Goal: Task Accomplishment & Management: Manage account settings

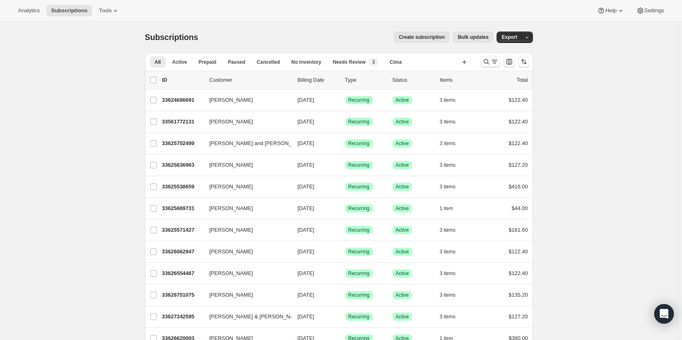
click at [486, 62] on icon "Search and filter results" at bounding box center [485, 61] width 5 height 5
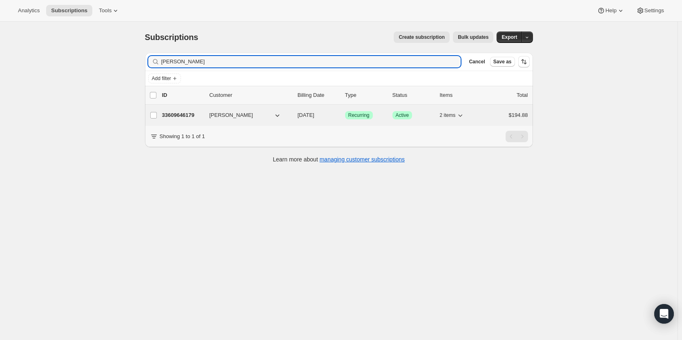
type input "Chris Tiller"
click at [181, 115] on p "33609646179" at bounding box center [182, 115] width 41 height 8
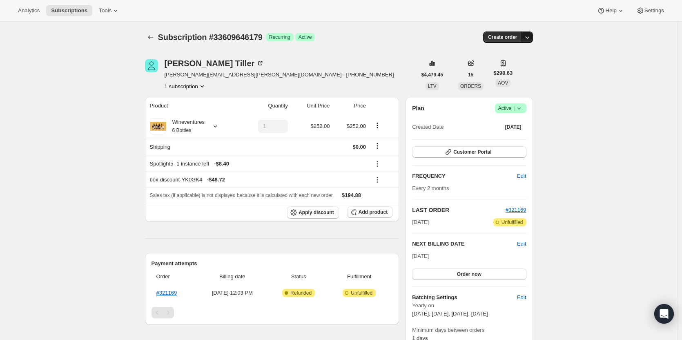
click at [531, 38] on icon "button" at bounding box center [527, 37] width 8 height 8
click at [533, 40] on button "button" at bounding box center [526, 36] width 11 height 11
click at [494, 65] on span "Create custom one-time order" at bounding box center [494, 68] width 71 height 6
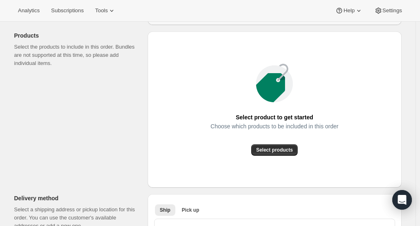
scroll to position [91, 0]
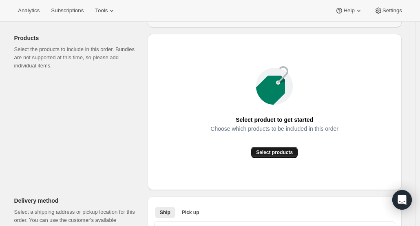
click at [284, 147] on button "Select products" at bounding box center [274, 152] width 47 height 11
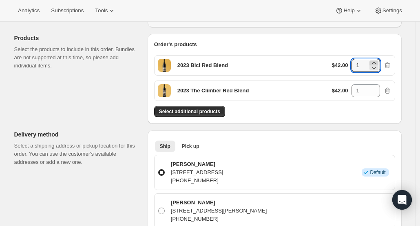
click at [376, 62] on icon at bounding box center [374, 63] width 4 height 2
type input "3"
click at [376, 88] on icon at bounding box center [374, 88] width 4 height 2
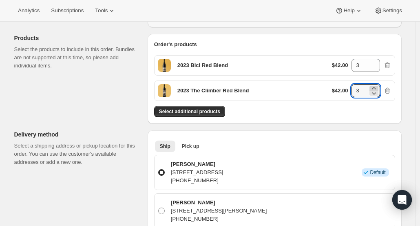
click at [376, 88] on icon at bounding box center [374, 88] width 4 height 2
click at [376, 94] on icon at bounding box center [374, 93] width 8 height 8
type input "3"
click at [380, 109] on div "Select additional products" at bounding box center [274, 111] width 241 height 11
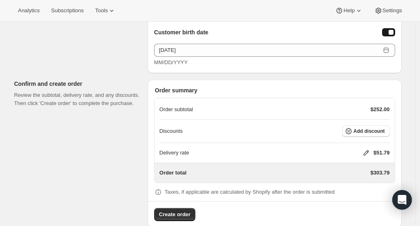
scroll to position [582, 0]
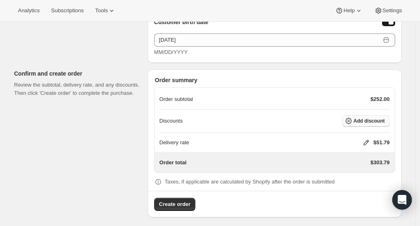
click at [360, 118] on span "Add discount" at bounding box center [369, 121] width 31 height 7
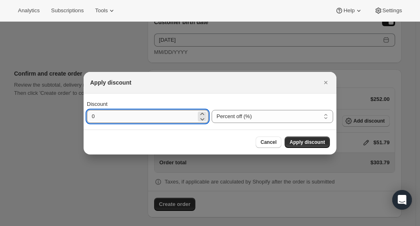
click at [129, 118] on input "0" at bounding box center [141, 116] width 109 height 13
type input "25"
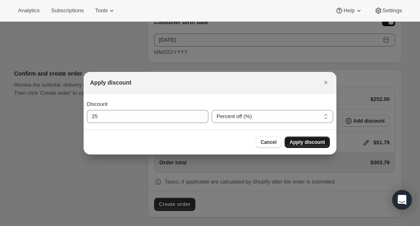
click at [305, 140] on span "Apply discount" at bounding box center [308, 142] width 36 height 7
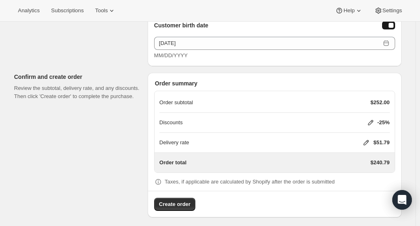
click at [364, 139] on icon at bounding box center [366, 142] width 8 height 8
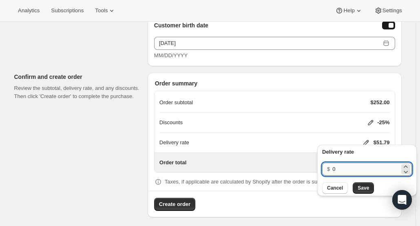
click at [353, 174] on input "0" at bounding box center [366, 168] width 67 height 13
type input "20"
click at [361, 190] on span "Save" at bounding box center [363, 187] width 11 height 7
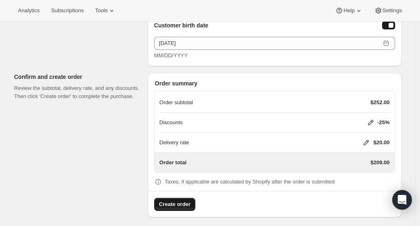
click at [168, 202] on span "Create order" at bounding box center [174, 204] width 31 height 8
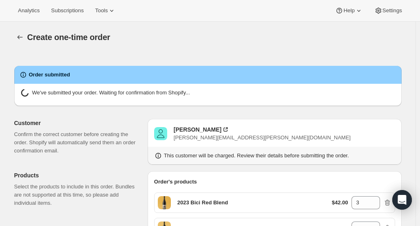
radio input "true"
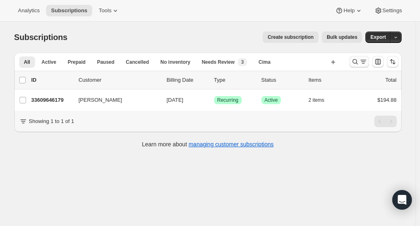
click at [353, 62] on button "Search and filter results" at bounding box center [360, 61] width 20 height 11
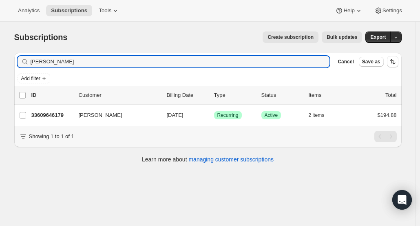
drag, startPoint x: 293, startPoint y: 57, endPoint x: 260, endPoint y: 52, distance: 34.2
click at [260, 52] on div "Subscriptions. This page is ready Subscriptions Create subscription Bulk update…" at bounding box center [207, 97] width 407 height 150
click at [325, 58] on icon "button" at bounding box center [321, 62] width 8 height 8
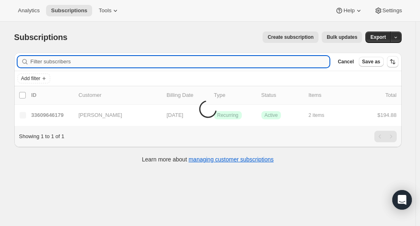
paste input "[PHONE_NUMBER]"
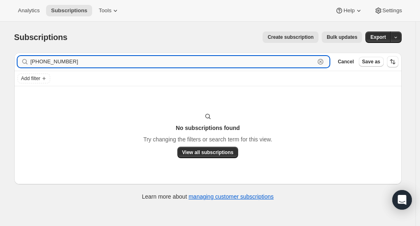
click at [36, 64] on input "[PHONE_NUMBER]" at bounding box center [173, 61] width 285 height 11
click at [35, 61] on input "14254664660" at bounding box center [173, 61] width 285 height 11
type input "4254664660"
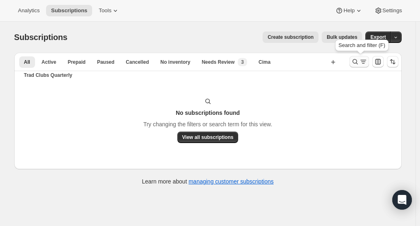
click at [358, 64] on icon "Search and filter results" at bounding box center [355, 62] width 8 height 8
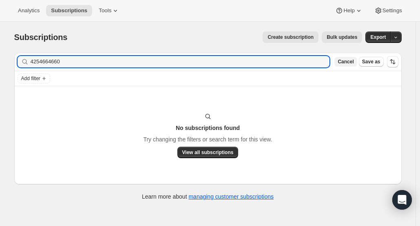
click at [354, 63] on span "Cancel" at bounding box center [346, 61] width 16 height 7
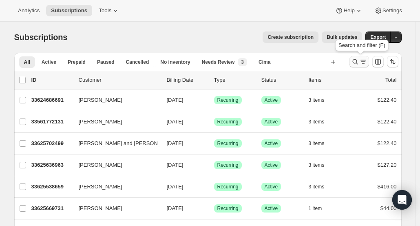
click at [356, 64] on icon "Search and filter results" at bounding box center [355, 62] width 8 height 8
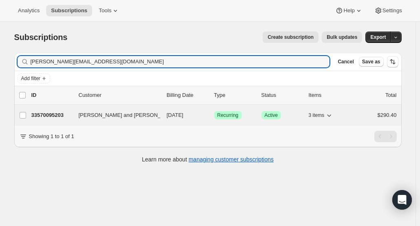
type input "andrewgul@live.com"
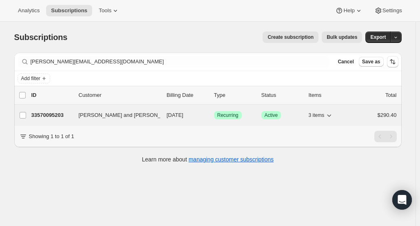
click at [52, 112] on p "33570095203" at bounding box center [51, 115] width 41 height 8
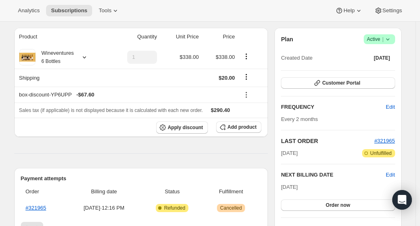
scroll to position [41, 0]
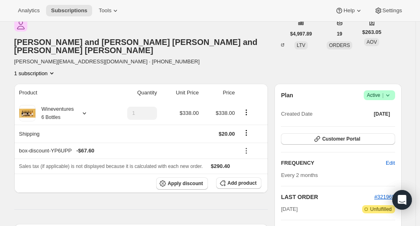
click at [395, 90] on span "Success Active |" at bounding box center [379, 95] width 31 height 10
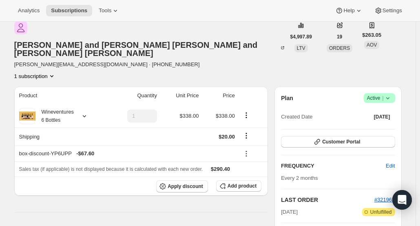
scroll to position [0, 0]
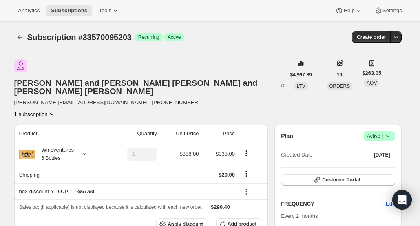
click at [398, 45] on div "Subscription #33570095203. This page is ready Subscription #33570095203 Success…" at bounding box center [208, 37] width 388 height 31
click at [402, 38] on button "button" at bounding box center [396, 36] width 11 height 11
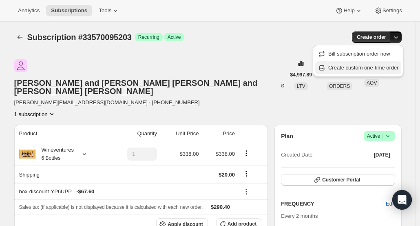
click at [375, 63] on button "Create custom one-time order" at bounding box center [358, 67] width 86 height 13
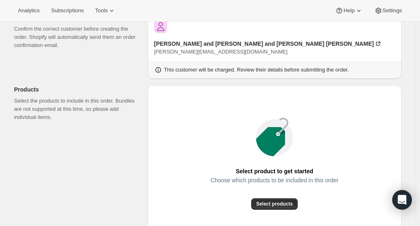
scroll to position [122, 0]
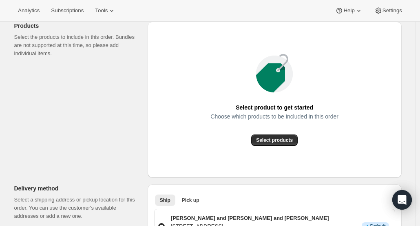
click at [264, 114] on div "Choose which products to be included in this order" at bounding box center [275, 123] width 128 height 21
click at [264, 137] on span "Select products" at bounding box center [274, 140] width 37 height 7
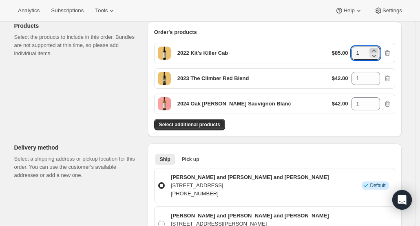
click at [376, 49] on icon at bounding box center [374, 50] width 4 height 2
type input "2"
click at [378, 72] on icon at bounding box center [374, 76] width 8 height 8
type input "2"
click at [376, 100] on icon at bounding box center [374, 101] width 4 height 2
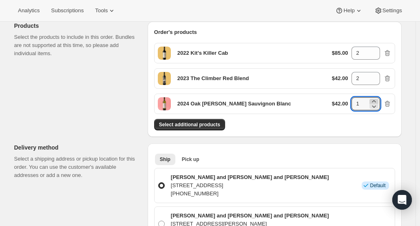
type input "2"
click at [189, 121] on span "Select additional products" at bounding box center [189, 124] width 61 height 7
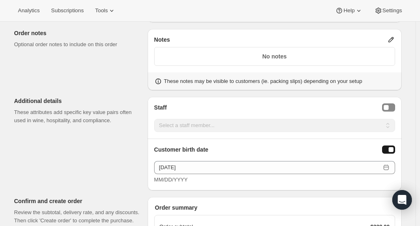
scroll to position [612, 0]
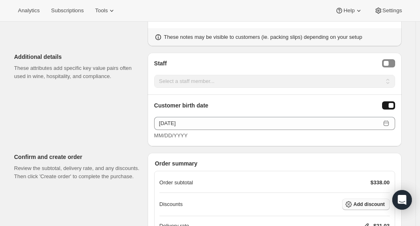
click at [359, 201] on span "Add discount" at bounding box center [369, 204] width 31 height 7
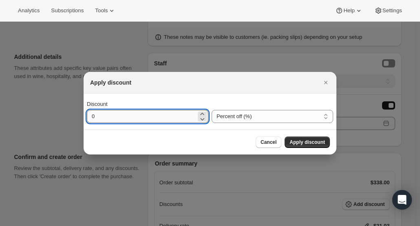
click at [110, 116] on input "0" at bounding box center [141, 116] width 109 height 13
type input "25"
click at [323, 146] on button "Apply discount" at bounding box center [307, 141] width 45 height 11
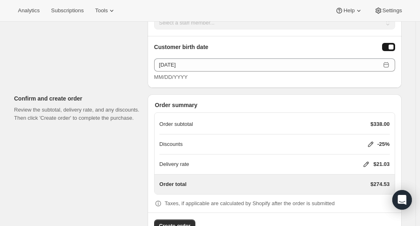
scroll to position [672, 0]
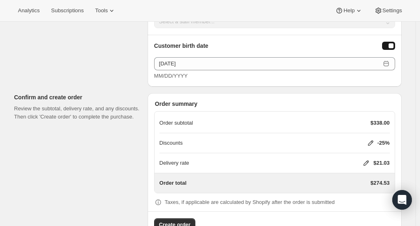
click at [370, 159] on icon at bounding box center [366, 163] width 8 height 8
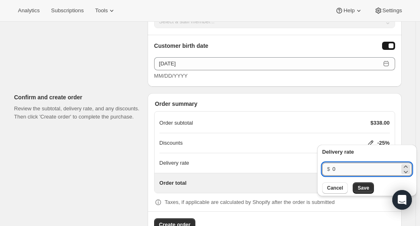
click at [349, 169] on input "0" at bounding box center [366, 168] width 67 height 13
type input "20"
click at [361, 186] on span "Save" at bounding box center [363, 187] width 11 height 7
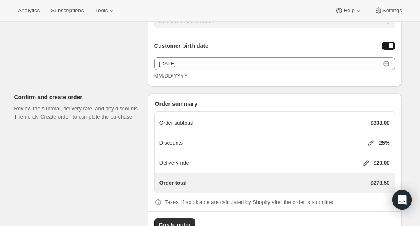
click at [184, 220] on span "Create order" at bounding box center [174, 224] width 31 height 8
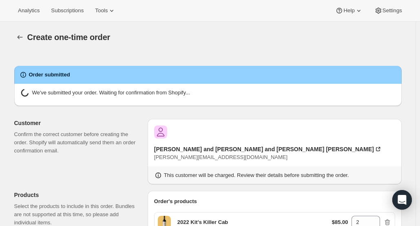
radio input "true"
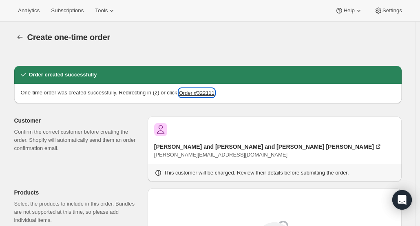
click at [184, 92] on button "Order #322111" at bounding box center [197, 93] width 36 height 8
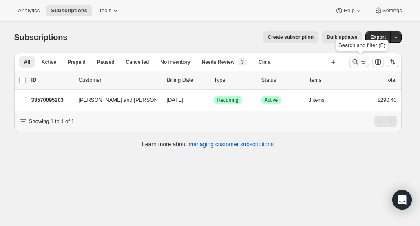
click at [358, 61] on icon "Search and filter results" at bounding box center [355, 62] width 8 height 8
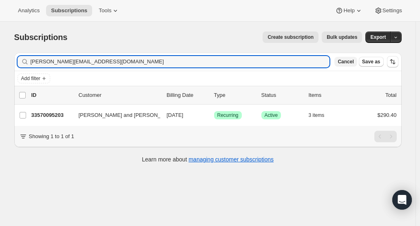
click at [357, 60] on button "Cancel" at bounding box center [346, 62] width 22 height 10
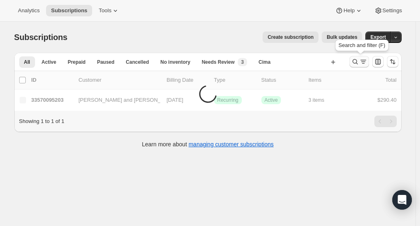
click at [358, 60] on icon "Search and filter results" at bounding box center [355, 62] width 8 height 8
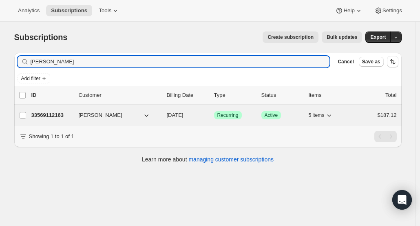
type input "[PERSON_NAME]"
click at [44, 111] on p "33569112163" at bounding box center [51, 115] width 41 height 8
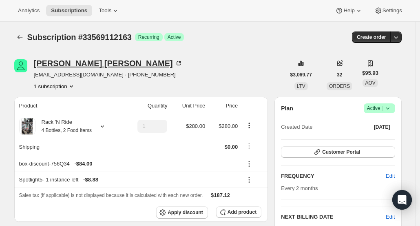
click at [71, 65] on div "Bethany Nunley" at bounding box center [108, 63] width 149 height 8
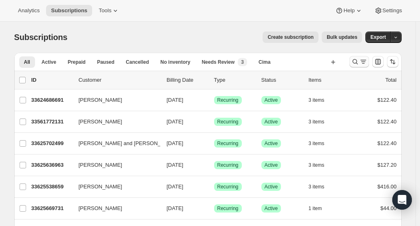
click at [355, 56] on button "Search and filter results" at bounding box center [360, 61] width 20 height 11
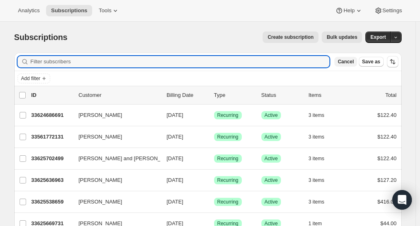
click at [351, 61] on span "Cancel" at bounding box center [346, 61] width 16 height 7
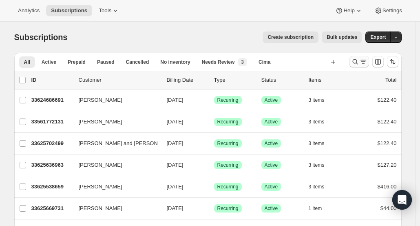
click at [358, 57] on button "Search and filter results" at bounding box center [360, 61] width 20 height 11
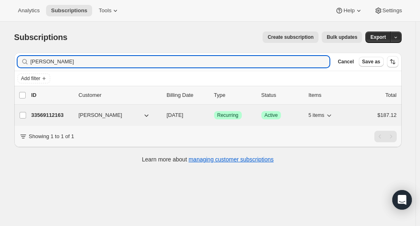
type input "[PERSON_NAME]"
click at [60, 109] on div "33569112163 [PERSON_NAME] [DATE] Success Recurring Success Active 5 items $187.…" at bounding box center [214, 114] width 366 height 11
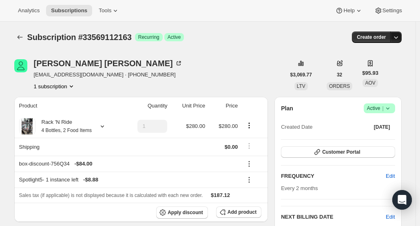
click at [398, 38] on icon "button" at bounding box center [396, 37] width 4 height 2
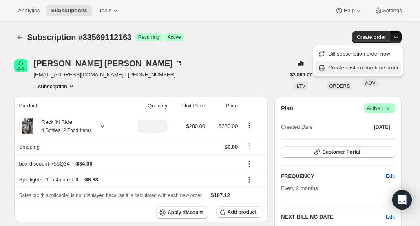
click at [384, 67] on span "Create custom one-time order" at bounding box center [364, 67] width 71 height 6
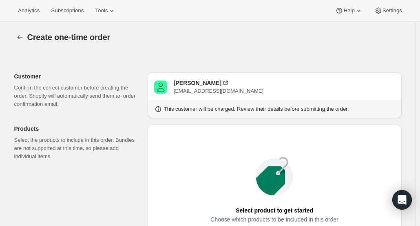
scroll to position [122, 0]
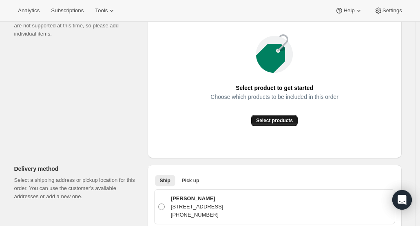
click at [286, 117] on span "Select products" at bounding box center [274, 120] width 37 height 7
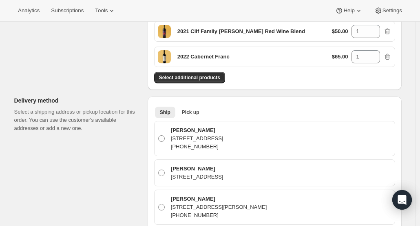
scroll to position [286, 0]
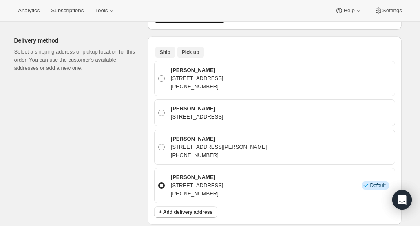
click at [184, 49] on span "Pick up" at bounding box center [191, 52] width 18 height 7
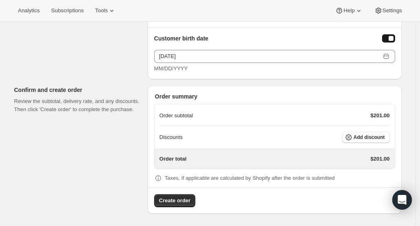
scroll to position [553, 0]
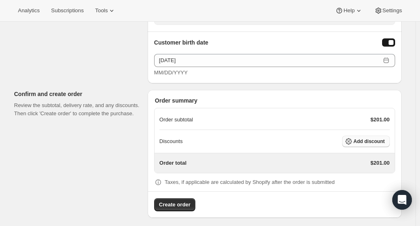
click at [368, 138] on span "Add discount" at bounding box center [369, 141] width 31 height 7
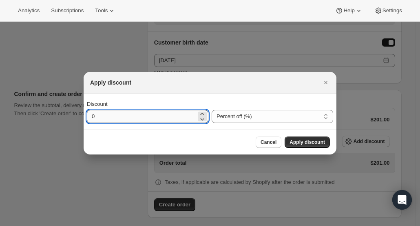
click at [98, 113] on input "0" at bounding box center [141, 116] width 109 height 13
type input "30"
click at [306, 145] on span "Apply discount" at bounding box center [308, 142] width 36 height 7
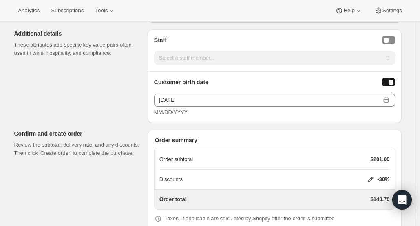
scroll to position [549, 0]
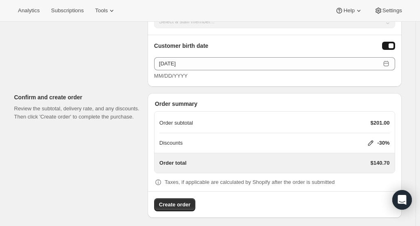
click at [173, 200] on span "Create order" at bounding box center [174, 204] width 31 height 8
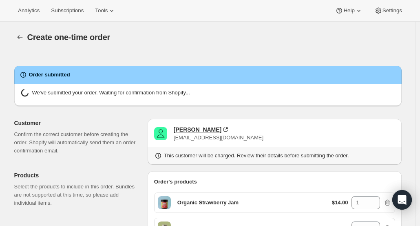
radio input "true"
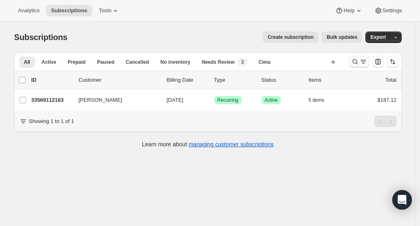
click at [360, 61] on icon "Search and filter results" at bounding box center [355, 62] width 8 height 8
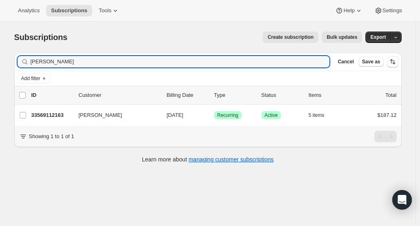
click at [352, 67] on div "Cancel Save as" at bounding box center [367, 61] width 64 height 11
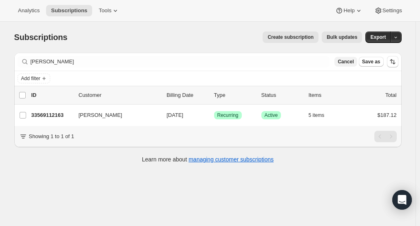
click at [353, 64] on span "Cancel" at bounding box center [346, 61] width 16 height 7
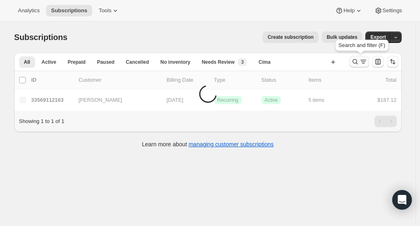
click at [357, 63] on icon "Search and filter results" at bounding box center [355, 62] width 8 height 8
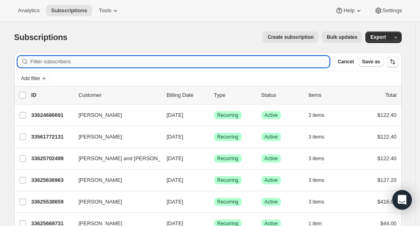
click at [158, 57] on input "Filter subscribers" at bounding box center [181, 61] width 300 height 11
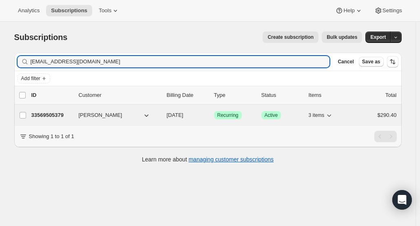
type input "[EMAIL_ADDRESS][DOMAIN_NAME]"
click at [51, 117] on p "33569505379" at bounding box center [51, 115] width 41 height 8
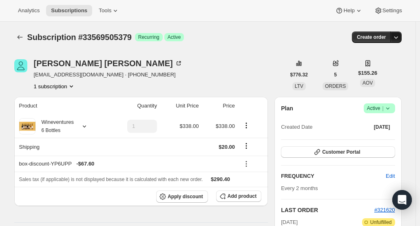
click at [399, 38] on icon "button" at bounding box center [396, 37] width 8 height 8
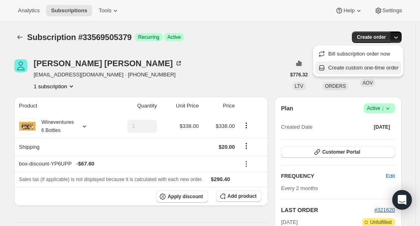
click at [382, 63] on button "Create custom one-time order" at bounding box center [358, 67] width 86 height 13
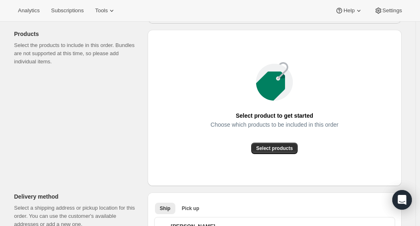
scroll to position [122, 0]
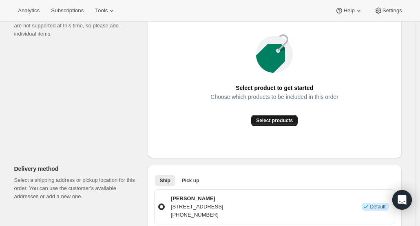
click at [285, 122] on span "Select products" at bounding box center [274, 120] width 37 height 7
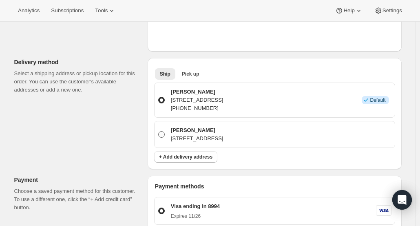
scroll to position [245, 0]
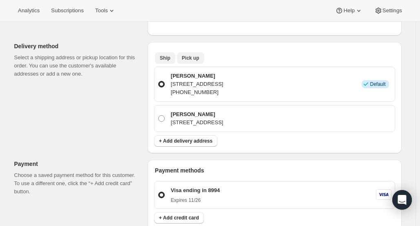
click at [194, 60] on span "Pick up" at bounding box center [191, 58] width 18 height 7
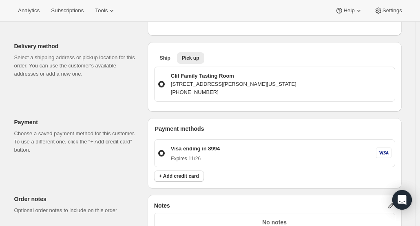
click at [169, 64] on div "Ship Pick up More views Ship Pick up More views" at bounding box center [274, 58] width 241 height 18
click at [166, 63] on div "Ship Pick up More views Ship Pick up More views" at bounding box center [274, 58] width 241 height 18
click at [168, 59] on span "Ship" at bounding box center [165, 58] width 11 height 7
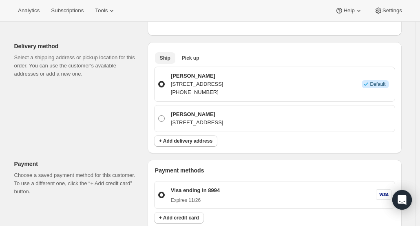
scroll to position [0, 0]
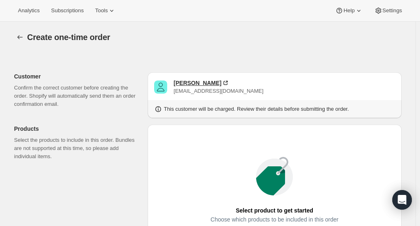
click at [188, 81] on div "[PERSON_NAME]" at bounding box center [198, 83] width 48 height 8
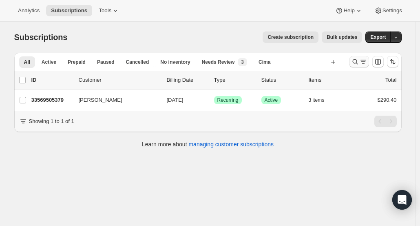
click at [357, 58] on icon "Search and filter results" at bounding box center [355, 62] width 8 height 8
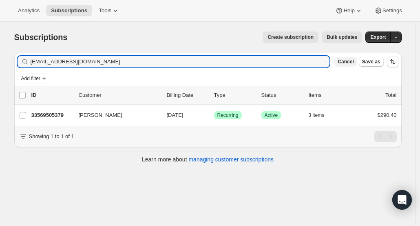
click at [351, 61] on span "Cancel" at bounding box center [346, 61] width 16 height 7
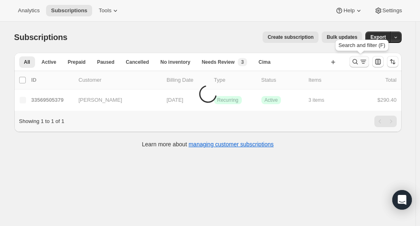
click at [353, 60] on button "Search and filter results" at bounding box center [360, 61] width 20 height 11
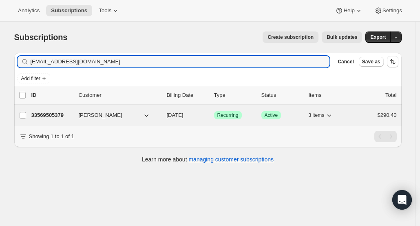
type input "marynola@comcast.net"
click at [36, 111] on p "33569505379" at bounding box center [51, 115] width 41 height 8
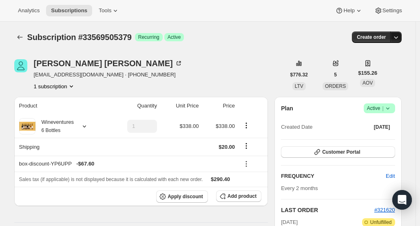
click at [396, 40] on icon "button" at bounding box center [396, 37] width 8 height 8
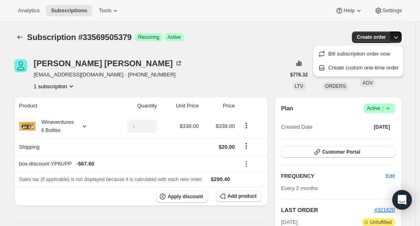
click at [367, 70] on span "Create custom one-time order" at bounding box center [364, 67] width 71 height 6
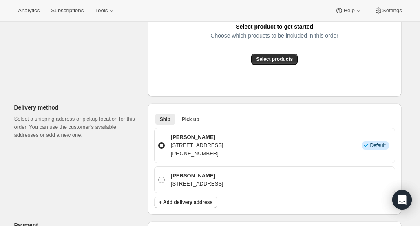
scroll to position [122, 0]
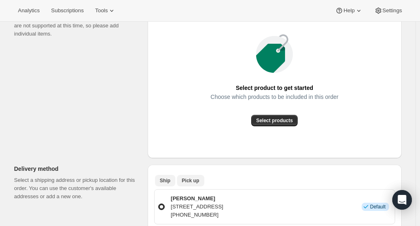
click at [186, 180] on span "Pick up" at bounding box center [191, 180] width 18 height 7
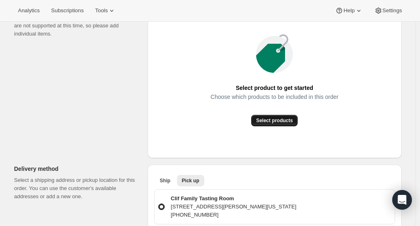
click at [298, 123] on button "Select products" at bounding box center [274, 120] width 47 height 11
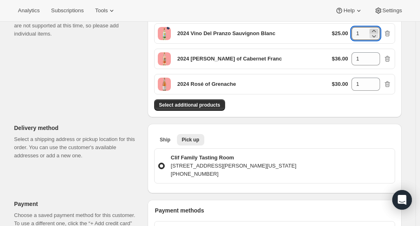
click at [378, 31] on icon at bounding box center [374, 31] width 8 height 8
type input "2"
click at [378, 54] on icon at bounding box center [374, 56] width 8 height 8
type input "2"
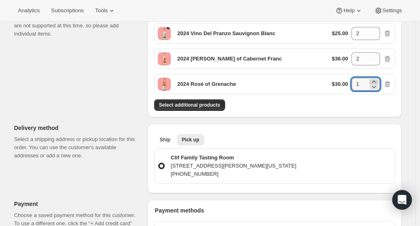
click at [377, 80] on icon at bounding box center [374, 82] width 8 height 8
type input "2"
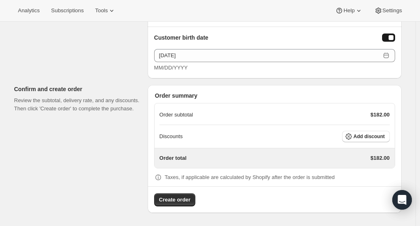
scroll to position [477, 0]
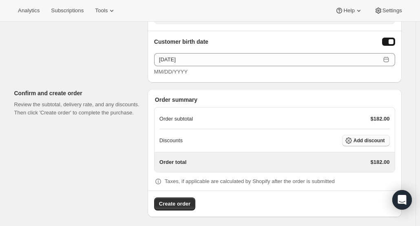
click at [375, 137] on span "Add discount" at bounding box center [369, 140] width 31 height 7
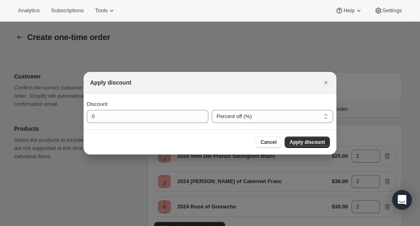
scroll to position [0, 0]
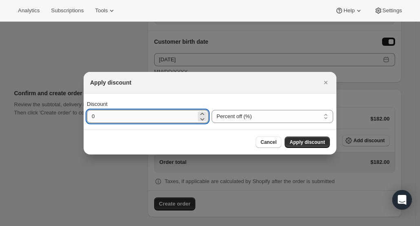
click at [99, 114] on input "0" at bounding box center [141, 116] width 109 height 13
type input "20"
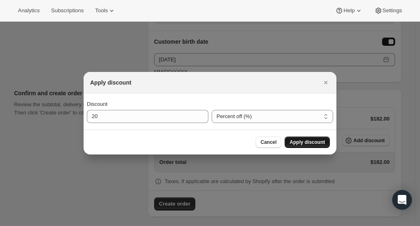
click at [307, 144] on span "Apply discount" at bounding box center [308, 142] width 36 height 7
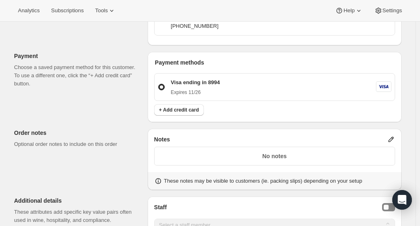
scroll to position [474, 0]
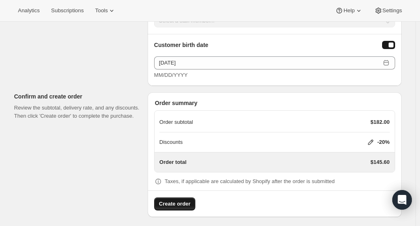
click at [177, 197] on button "Create order" at bounding box center [174, 203] width 41 height 13
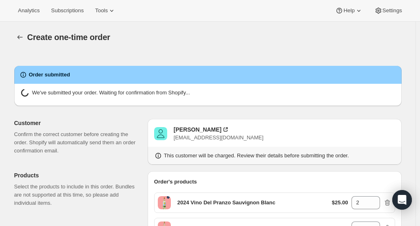
radio input "true"
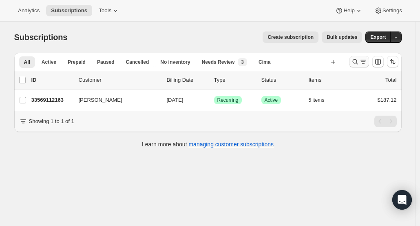
click at [355, 61] on icon "Search and filter results" at bounding box center [355, 62] width 8 height 8
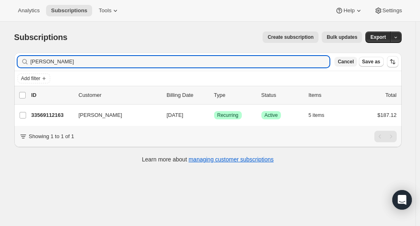
click at [353, 61] on span "Cancel" at bounding box center [346, 61] width 16 height 7
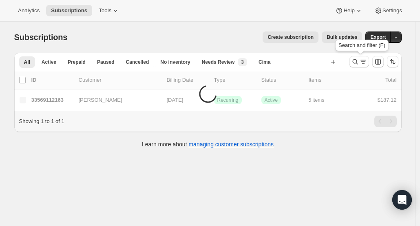
click at [353, 61] on button "Search and filter results" at bounding box center [360, 61] width 20 height 11
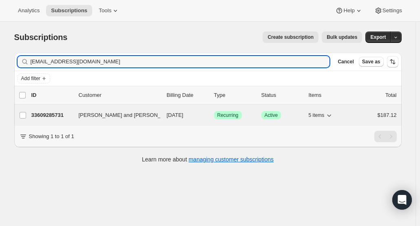
type input "gronayne@sthelenaunified.org"
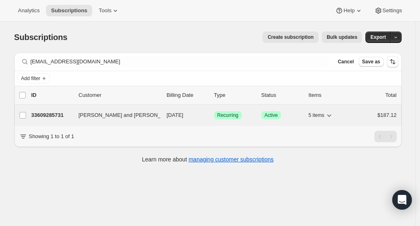
click at [38, 116] on p "33609285731" at bounding box center [51, 115] width 41 height 8
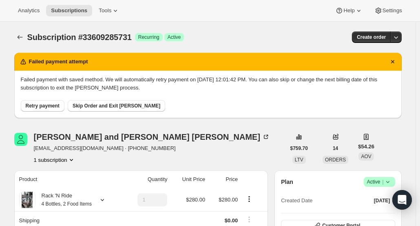
click at [51, 106] on span "Retry payment" at bounding box center [43, 105] width 34 height 7
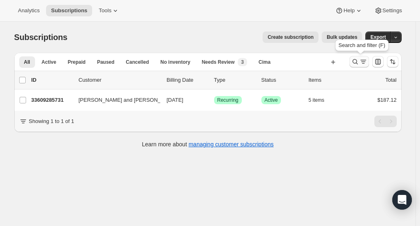
click at [360, 65] on icon "Search and filter results" at bounding box center [355, 62] width 8 height 8
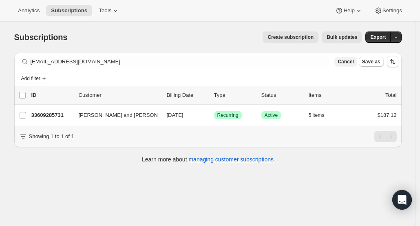
click at [352, 64] on span "Cancel" at bounding box center [346, 61] width 16 height 7
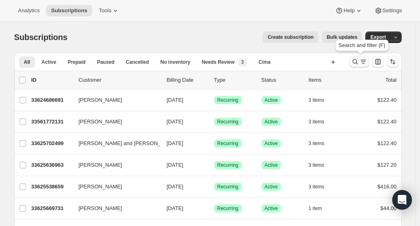
click at [358, 60] on icon "Search and filter results" at bounding box center [355, 62] width 8 height 8
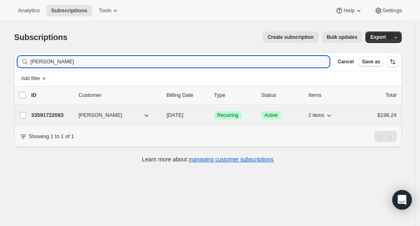
type input "[PERSON_NAME]"
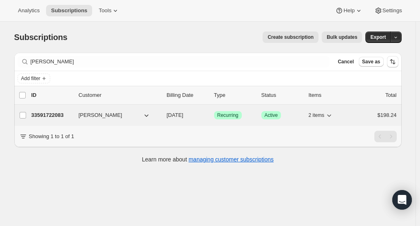
click at [46, 118] on p "33591722083" at bounding box center [51, 115] width 41 height 8
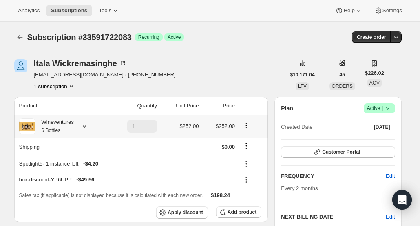
click at [56, 123] on div "Wineventures 6 Bottles" at bounding box center [55, 126] width 38 height 16
click at [400, 38] on icon "button" at bounding box center [396, 37] width 8 height 8
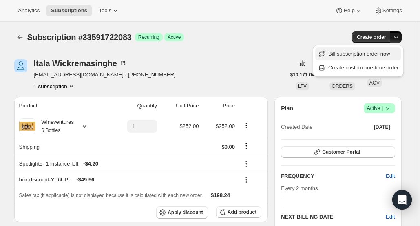
click at [380, 58] on span "Bill subscription order now" at bounding box center [364, 54] width 71 height 8
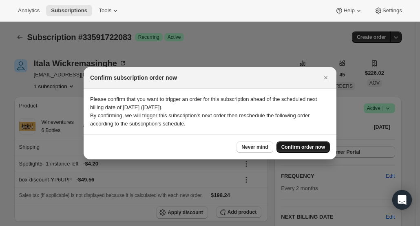
click at [305, 146] on span "Confirm order now" at bounding box center [304, 147] width 44 height 7
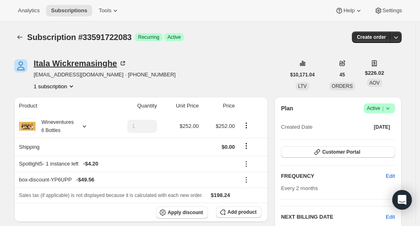
click at [46, 61] on div "Itala Wickremasinghe" at bounding box center [80, 63] width 93 height 8
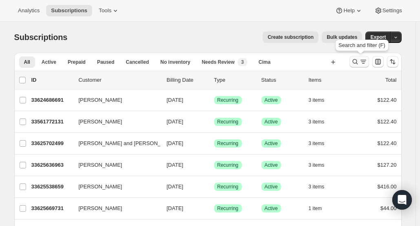
click at [354, 59] on icon "Search and filter results" at bounding box center [355, 62] width 8 height 8
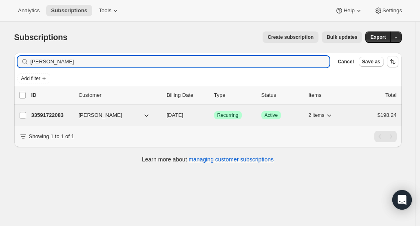
type input "[PERSON_NAME]"
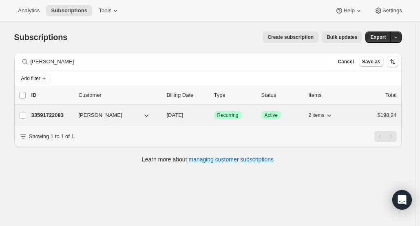
click at [60, 111] on p "33591722083" at bounding box center [51, 115] width 41 height 8
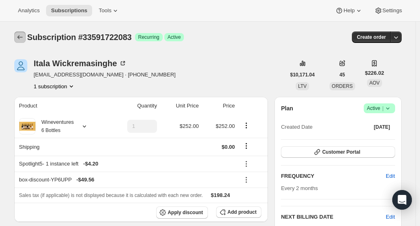
click at [22, 32] on button "Subscriptions" at bounding box center [19, 36] width 11 height 11
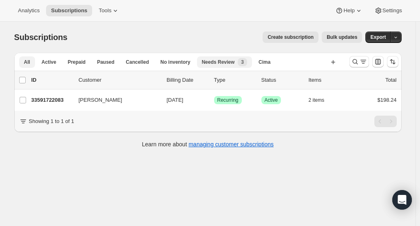
click at [211, 63] on span "Needs Review" at bounding box center [218, 62] width 33 height 7
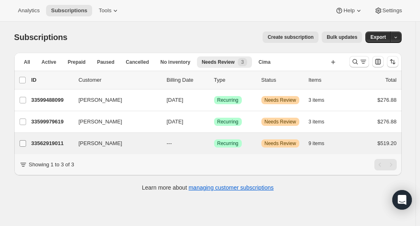
click at [26, 141] on input "Martha Barnes" at bounding box center [23, 143] width 7 height 7
checkbox input "true"
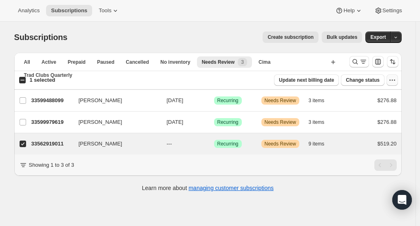
click at [395, 82] on icon "button" at bounding box center [393, 80] width 8 height 8
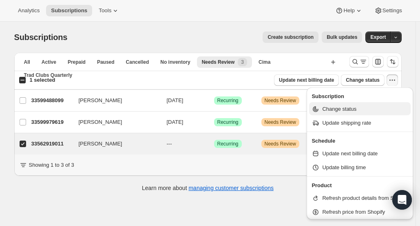
click at [330, 112] on span "Change status" at bounding box center [339, 109] width 34 height 6
select select "11"
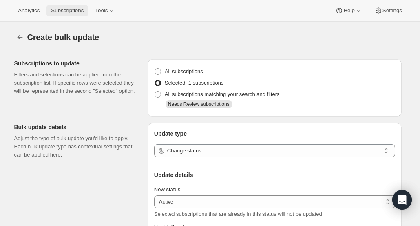
click at [66, 9] on span "Subscriptions" at bounding box center [67, 10] width 33 height 7
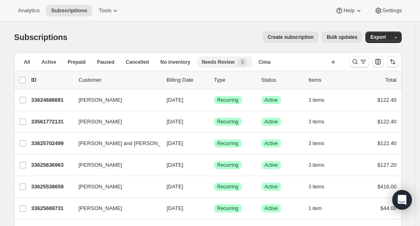
click at [215, 58] on div "Needs Review 3" at bounding box center [224, 62] width 45 height 8
click at [211, 60] on span "Needs Review" at bounding box center [218, 62] width 33 height 7
click at [169, 60] on span "No inventory" at bounding box center [175, 62] width 30 height 7
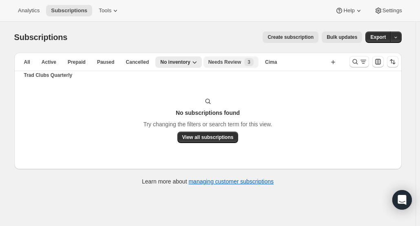
click at [228, 63] on span "Needs Review" at bounding box center [225, 62] width 33 height 7
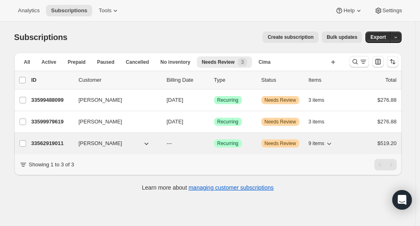
click at [72, 145] on p "33562919011" at bounding box center [51, 143] width 41 height 8
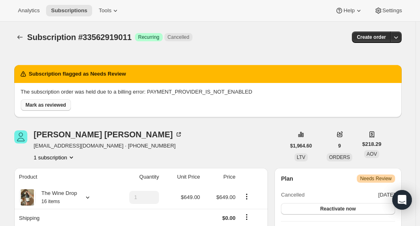
click at [47, 107] on span "Mark as reviewed" at bounding box center [46, 105] width 40 height 7
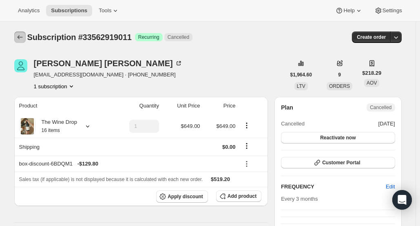
click at [21, 37] on icon "Subscriptions" at bounding box center [20, 37] width 8 height 8
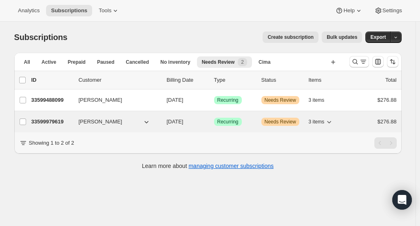
click at [42, 123] on p "33599979619" at bounding box center [51, 122] width 41 height 8
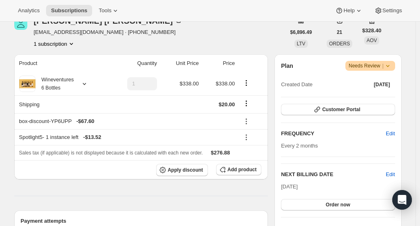
scroll to position [41, 0]
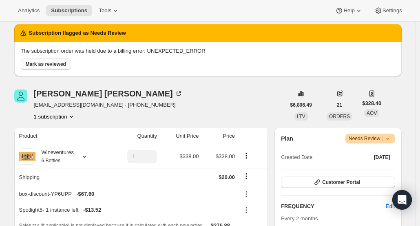
click at [51, 68] on button "Mark as reviewed" at bounding box center [46, 63] width 50 height 11
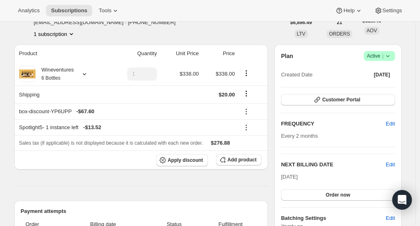
scroll to position [0, 0]
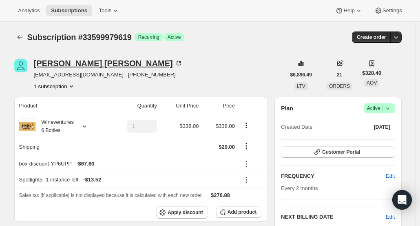
click at [87, 63] on div "Chris Elberson" at bounding box center [108, 63] width 149 height 8
click at [80, 127] on div at bounding box center [82, 126] width 11 height 8
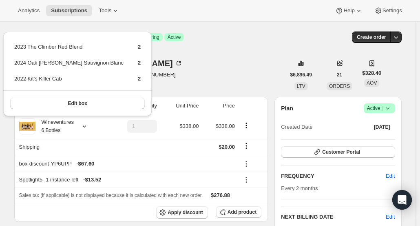
click at [246, 73] on div "Chris Elberson celberson@somdal.com · +13184640673 1 subscription" at bounding box center [149, 74] width 271 height 31
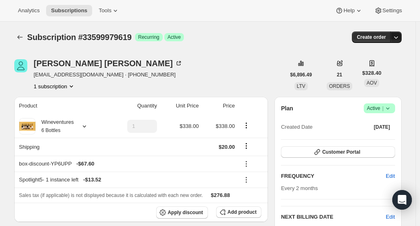
click at [402, 41] on button "button" at bounding box center [396, 36] width 11 height 11
click at [379, 56] on span "Bill subscription order now" at bounding box center [360, 54] width 62 height 6
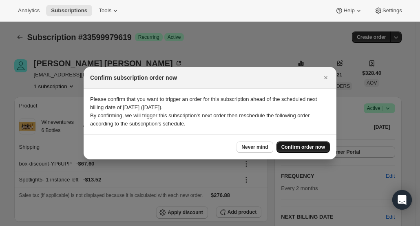
click at [298, 145] on span "Confirm order now" at bounding box center [304, 147] width 44 height 7
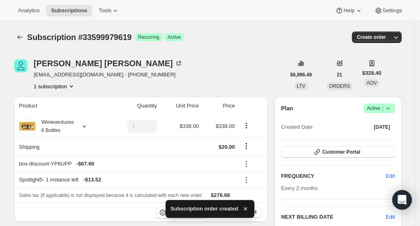
click at [29, 42] on div "Subscription #33599979619 Success Recurring Success Active Create order" at bounding box center [208, 36] width 388 height 11
click at [23, 42] on button "Subscriptions" at bounding box center [19, 36] width 11 height 11
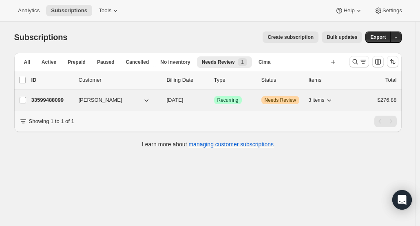
click at [58, 99] on p "33599488099" at bounding box center [51, 100] width 41 height 8
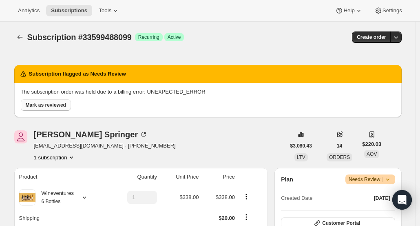
click at [42, 104] on span "Mark as reviewed" at bounding box center [46, 105] width 40 height 7
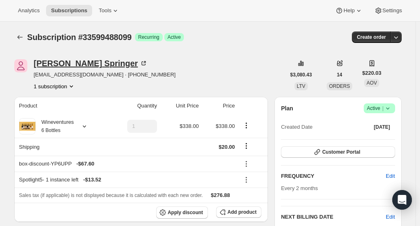
click at [51, 63] on div "Julie Springer" at bounding box center [91, 63] width 114 height 8
click at [402, 40] on button "button" at bounding box center [396, 36] width 11 height 11
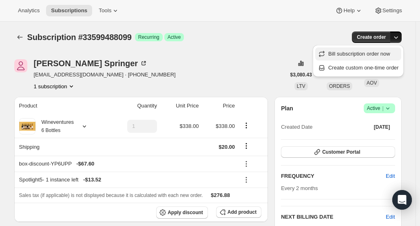
click at [374, 52] on span "Bill subscription order now" at bounding box center [360, 54] width 62 height 6
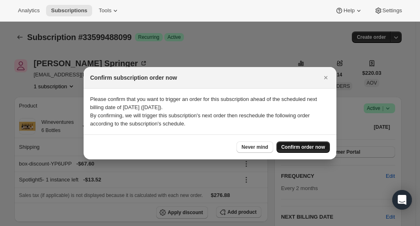
click at [303, 144] on span "Confirm order now" at bounding box center [304, 147] width 44 height 7
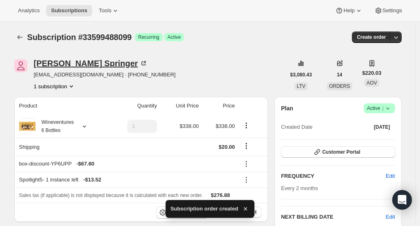
click at [74, 67] on div "Julie Springer" at bounding box center [91, 63] width 114 height 8
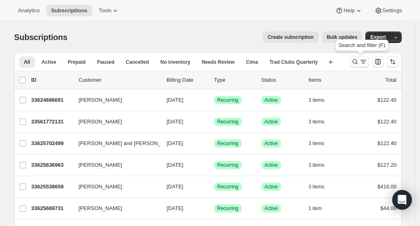
click at [356, 61] on icon "Search and filter results" at bounding box center [355, 62] width 8 height 8
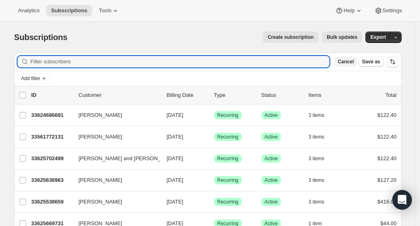
click at [351, 62] on span "Cancel" at bounding box center [346, 61] width 16 height 7
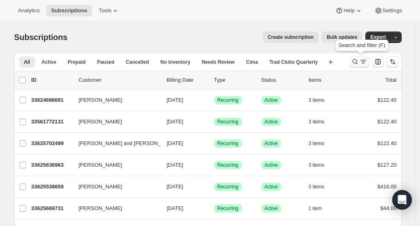
click at [353, 60] on button "Search and filter results" at bounding box center [360, 61] width 20 height 11
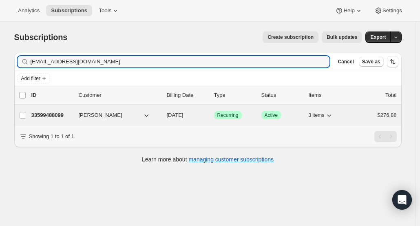
type input "[EMAIL_ADDRESS][DOMAIN_NAME]"
click at [62, 119] on div "33599488099 [PERSON_NAME] [DATE] Success Recurring Success Active 3 items $276.…" at bounding box center [214, 114] width 366 height 11
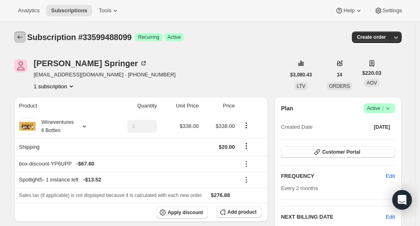
click at [19, 36] on icon "Subscriptions" at bounding box center [20, 37] width 8 height 8
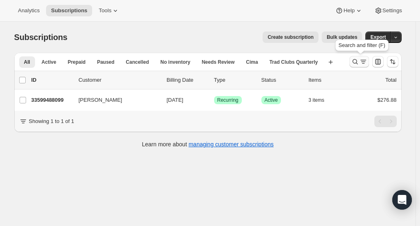
click at [351, 62] on button "Search and filter results" at bounding box center [360, 61] width 20 height 11
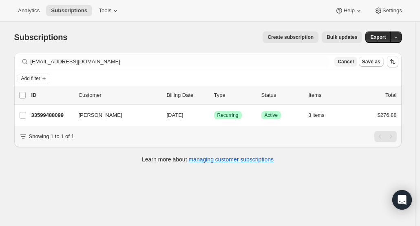
click at [346, 60] on span "Cancel" at bounding box center [346, 61] width 16 height 7
